Goal: Task Accomplishment & Management: Complete application form

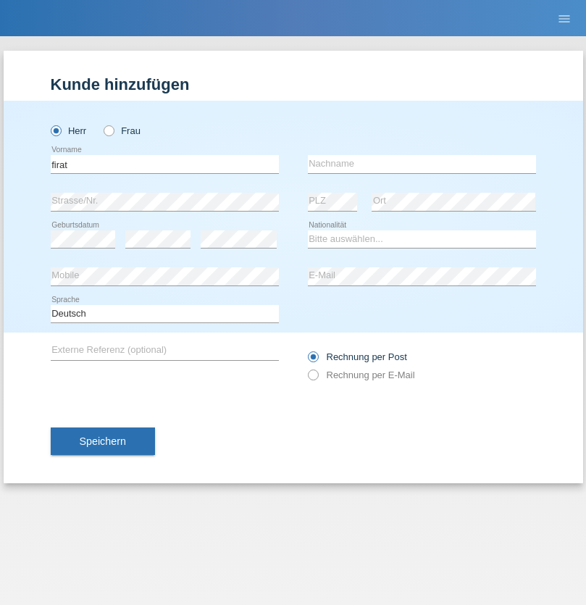
type input "firat"
click at [422, 164] on input "text" at bounding box center [422, 164] width 228 height 18
type input "kara"
select select "CH"
radio input "true"
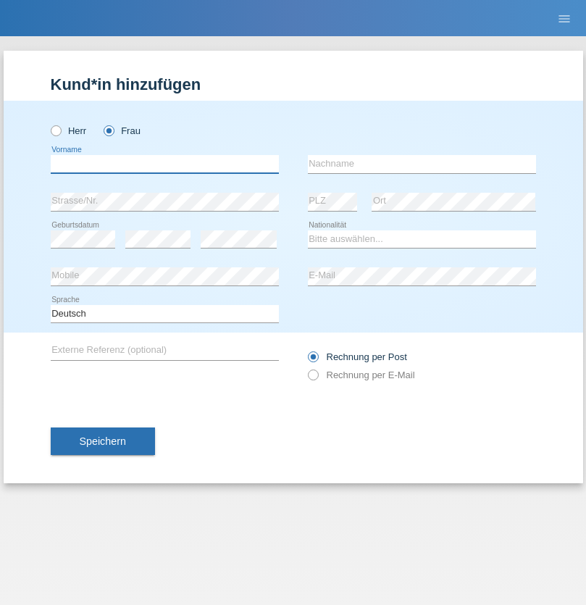
click at [165, 164] on input "text" at bounding box center [165, 164] width 228 height 18
type input "Nuria"
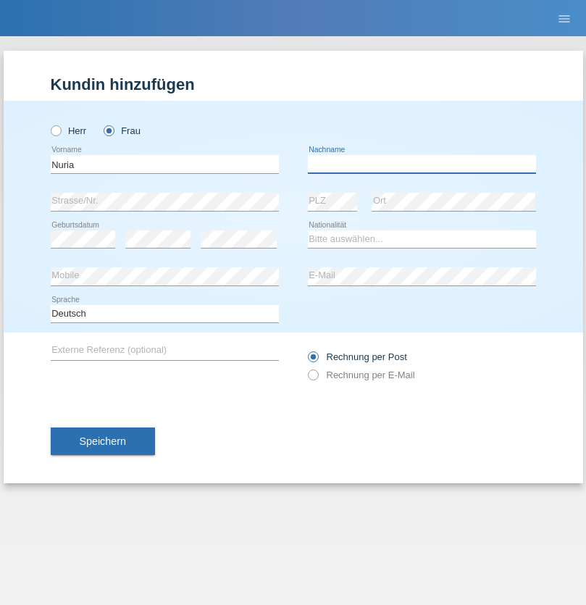
click at [422, 164] on input "text" at bounding box center [422, 164] width 228 height 18
type input "D'Antino"
select select "CH"
